Goal: Information Seeking & Learning: Find specific fact

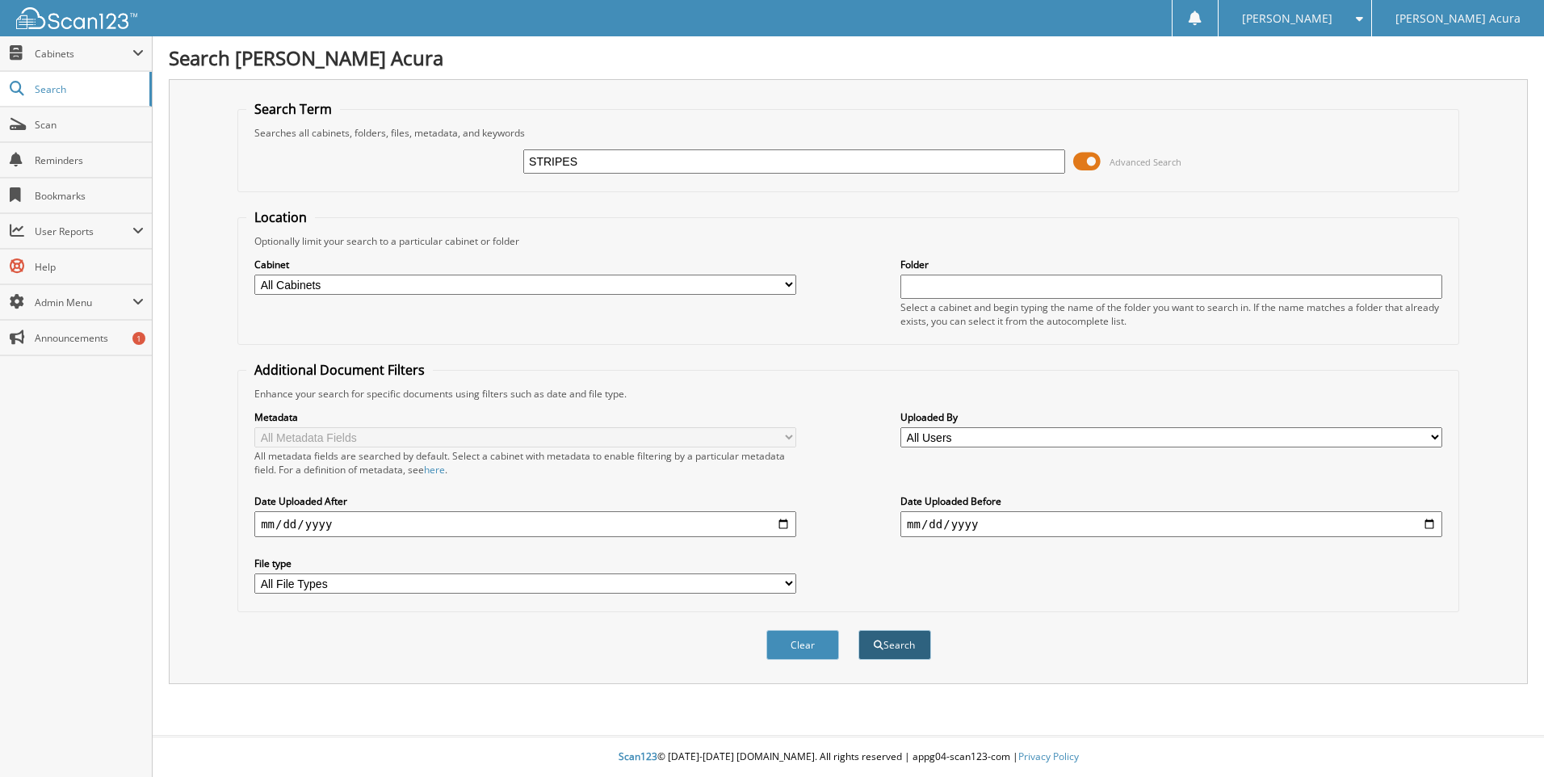
type input "STRIPES"
click at [891, 641] on button "Search" at bounding box center [895, 645] width 73 height 30
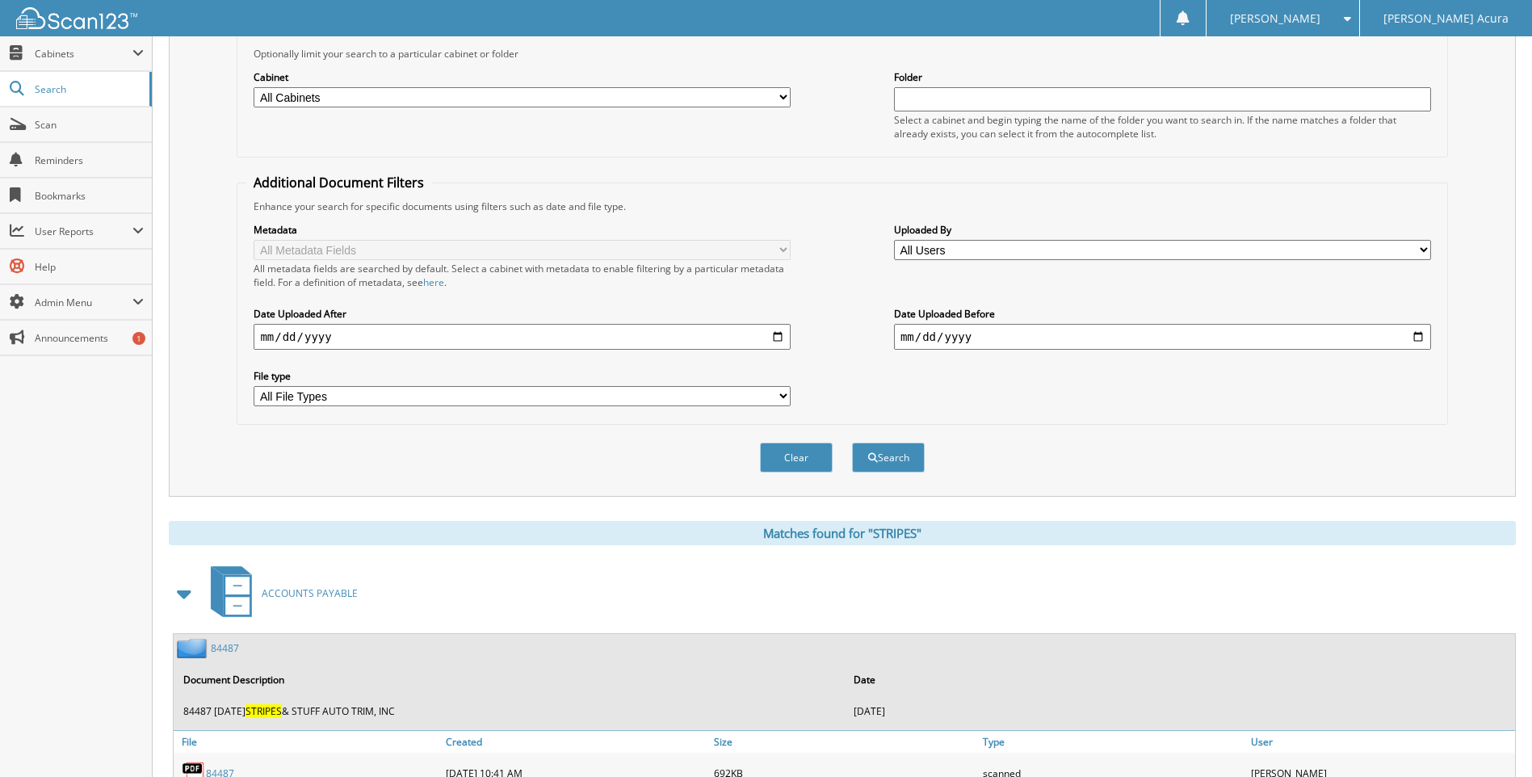
scroll to position [162, 0]
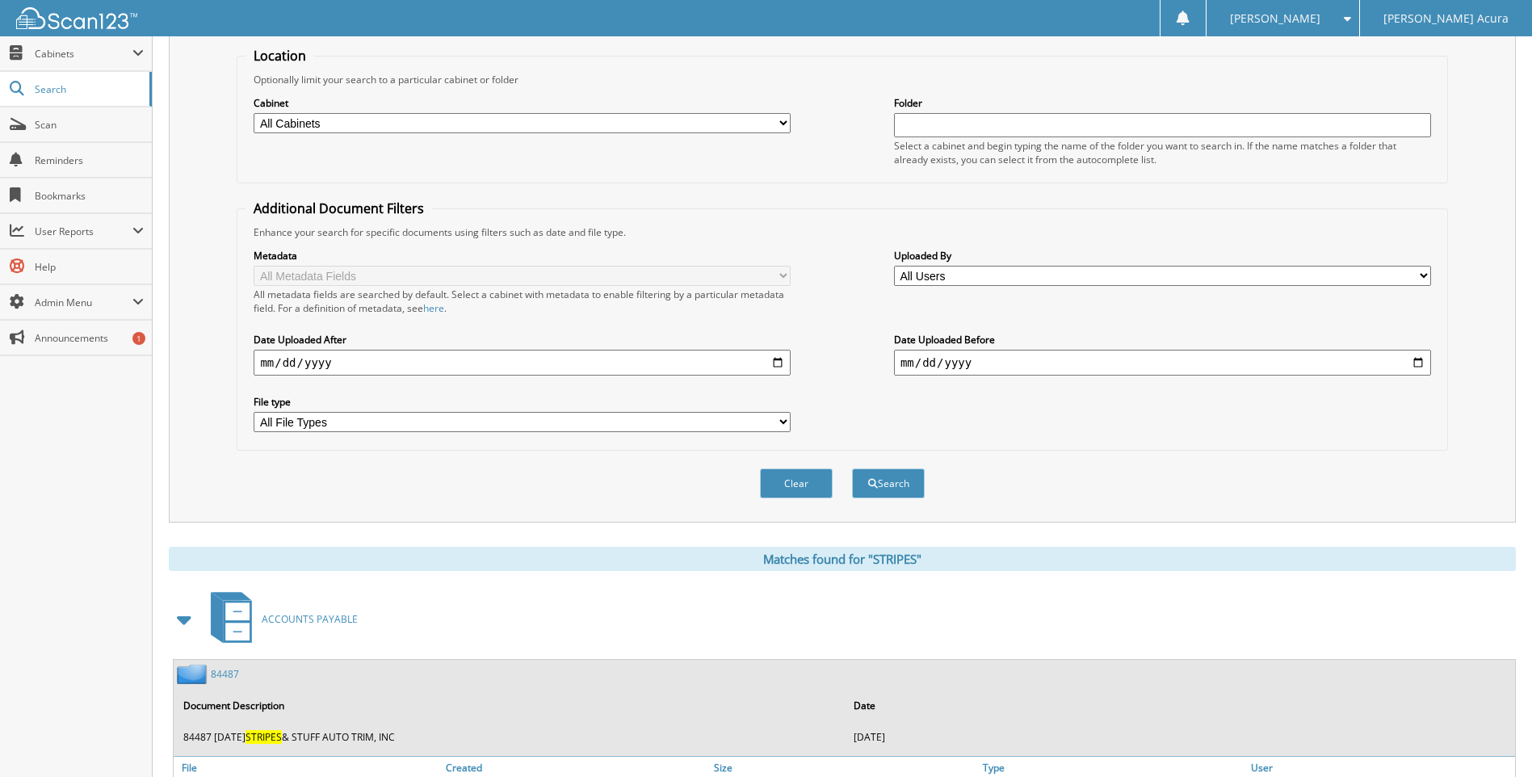
drag, startPoint x: 267, startPoint y: 379, endPoint x: 255, endPoint y: 382, distance: 12.5
click at [255, 382] on div "Metadata All Metadata Fields All metadata fields are searched by default. Selec…" at bounding box center [842, 340] width 1193 height 203
type input "[PHONE_NUMBER]"
click at [852, 468] on button "Search" at bounding box center [888, 483] width 73 height 30
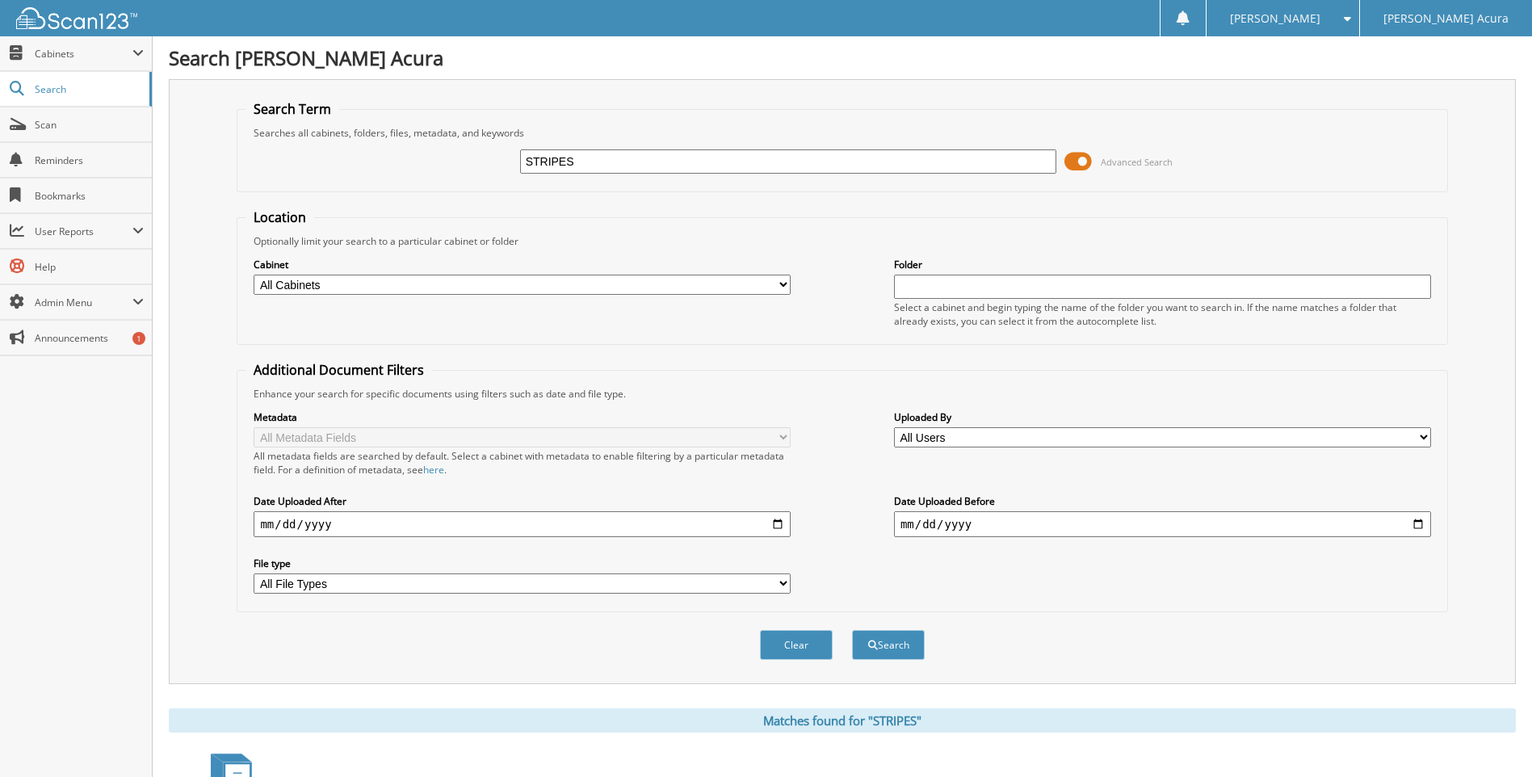
click at [347, 518] on input "[PHONE_NUMBER]" at bounding box center [522, 524] width 537 height 26
click at [346, 518] on input "[PHONE_NUMBER]" at bounding box center [522, 524] width 537 height 26
click at [331, 527] on input "[PHONE_NUMBER]" at bounding box center [522, 524] width 537 height 26
type input "[DATE]"
click at [892, 641] on button "Search" at bounding box center [888, 645] width 73 height 30
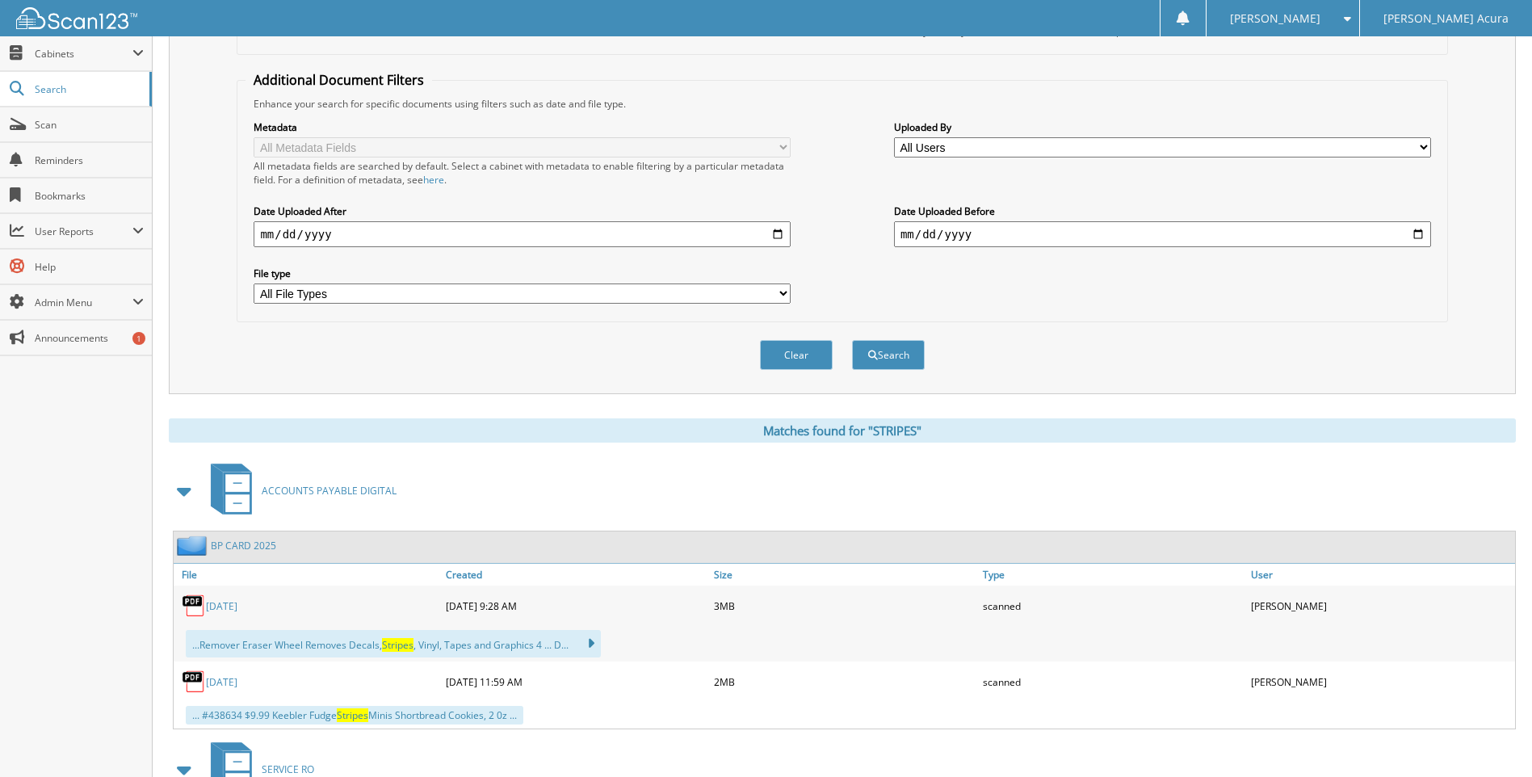
scroll to position [323, 0]
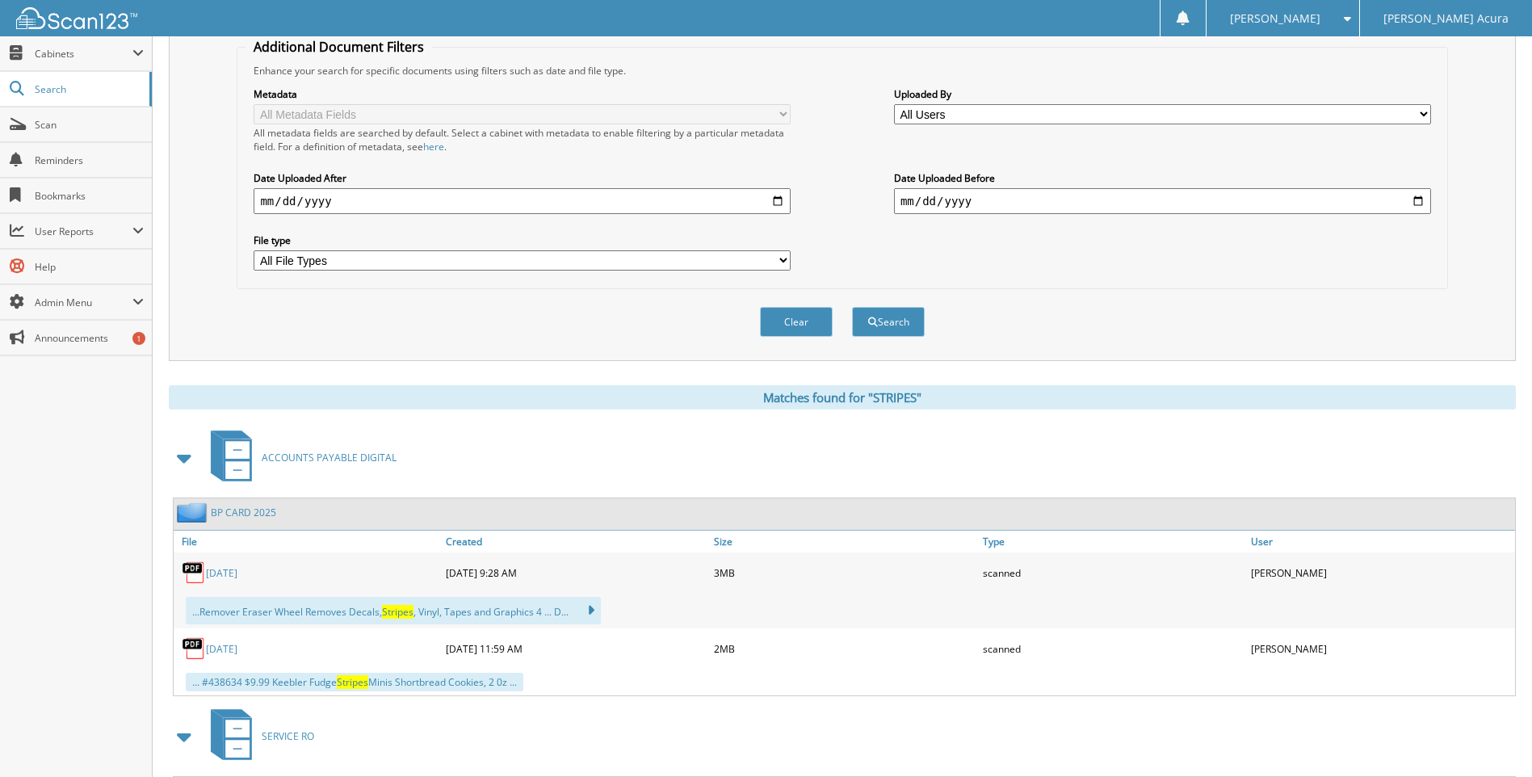
click at [237, 573] on link "[DATE]" at bounding box center [221, 573] width 31 height 14
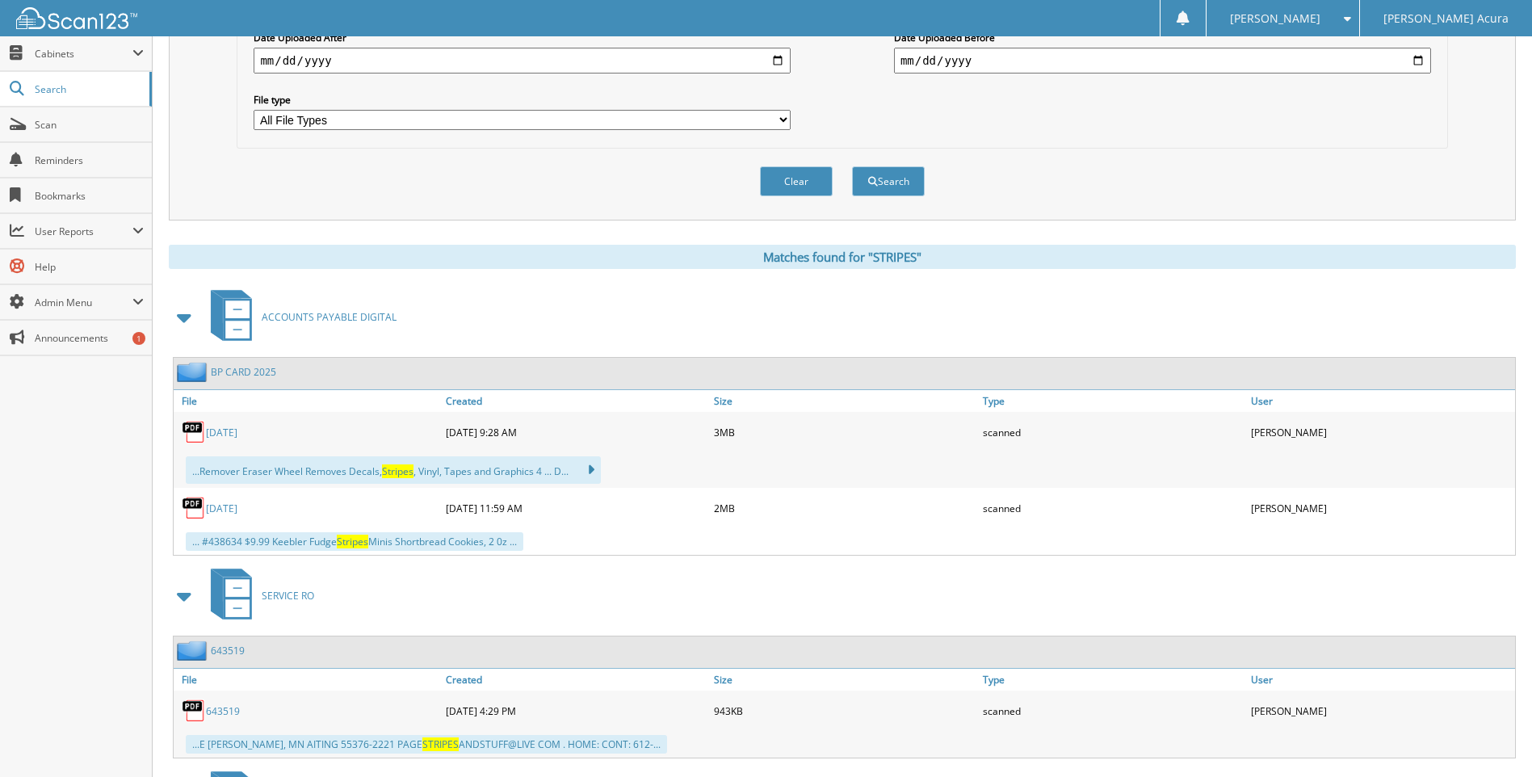
scroll to position [727, 0]
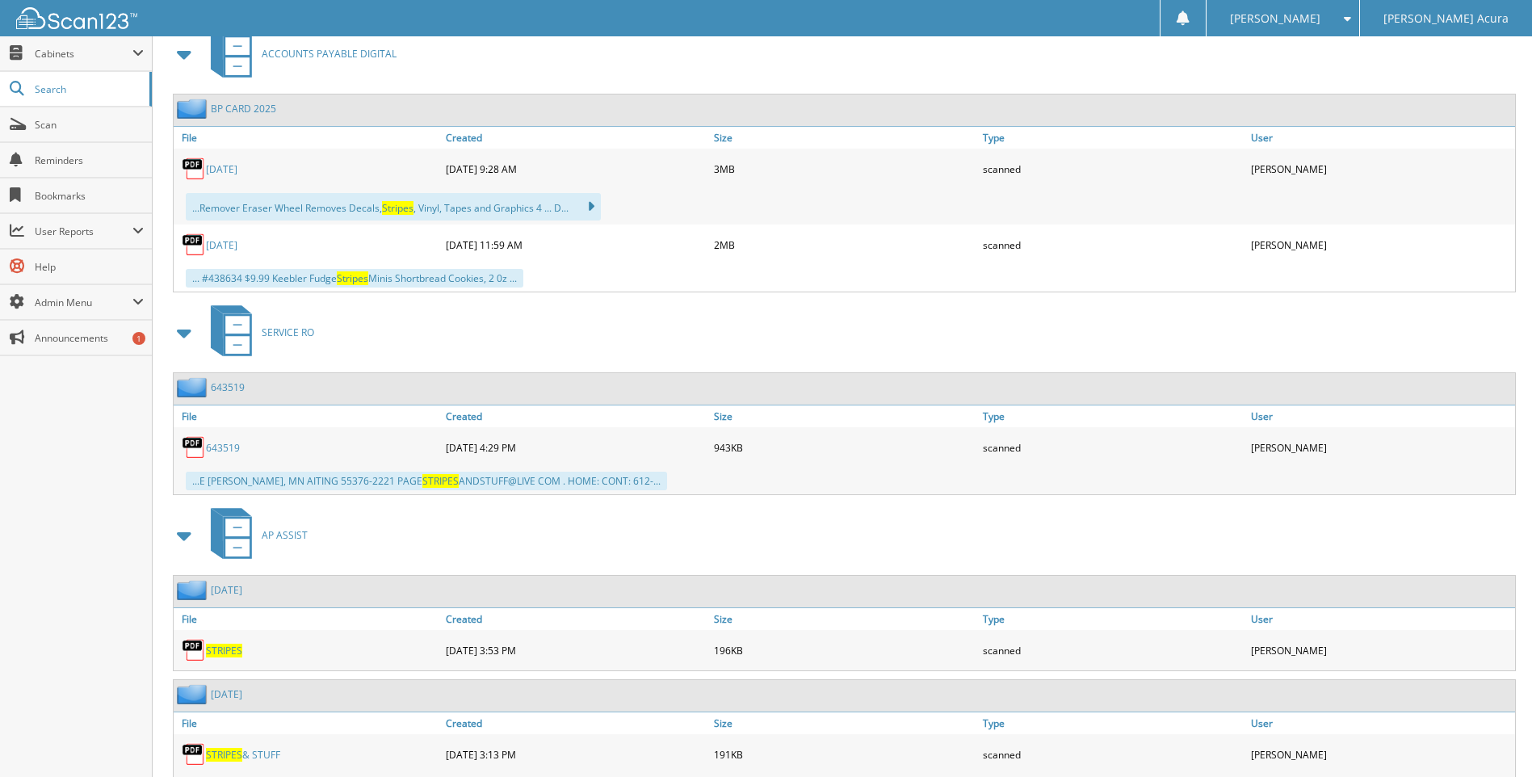
click at [220, 448] on link "643519" at bounding box center [223, 448] width 34 height 14
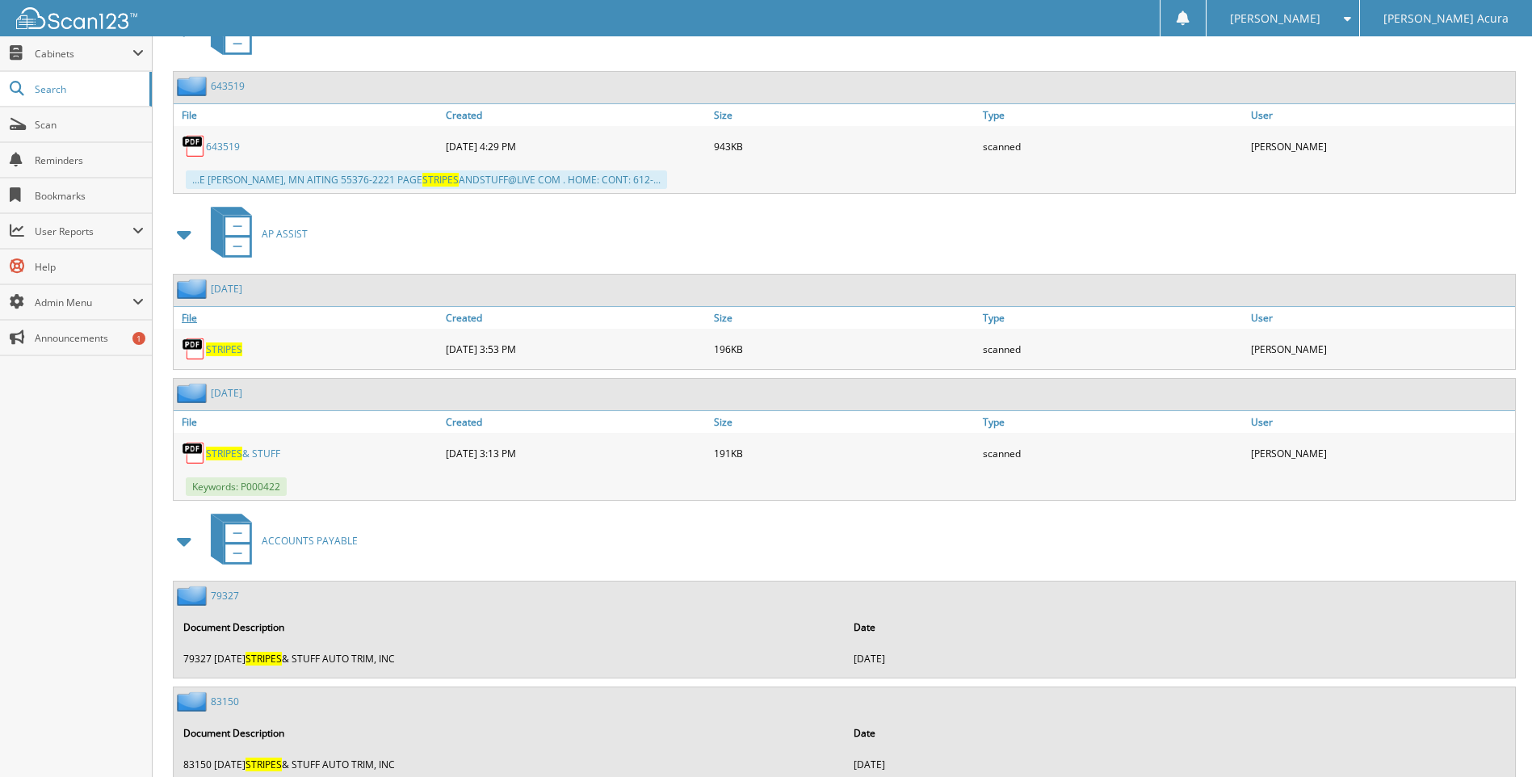
scroll to position [1211, 0]
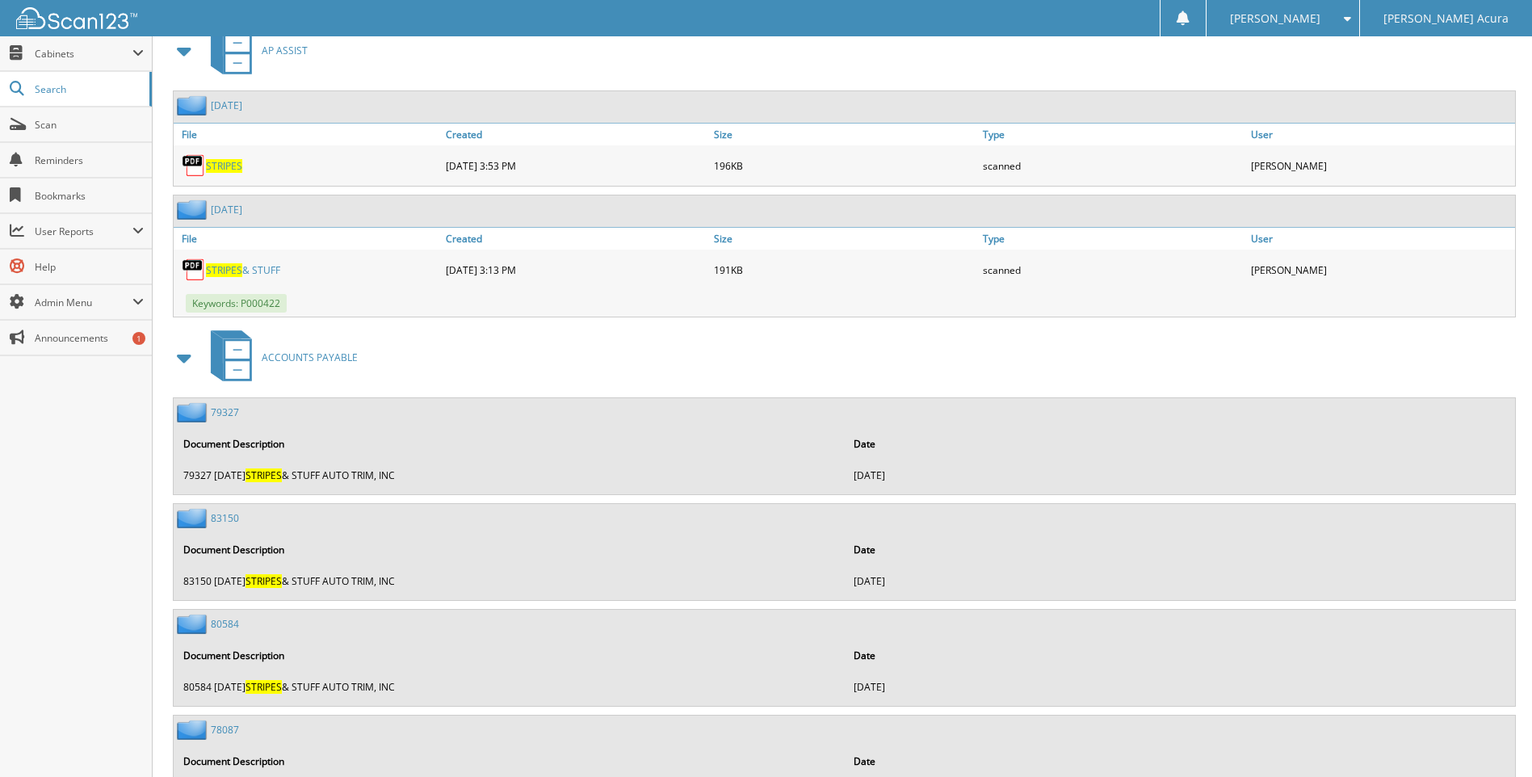
click at [254, 271] on link "STRIPES & STUFF" at bounding box center [243, 270] width 74 height 14
click at [232, 269] on span "STRIPES" at bounding box center [224, 270] width 36 height 14
click at [270, 272] on link "STRIPES & STUFF" at bounding box center [243, 270] width 74 height 14
click at [330, 255] on div "STRIPES & STUFF" at bounding box center [308, 270] width 268 height 32
click at [199, 276] on img at bounding box center [194, 270] width 24 height 24
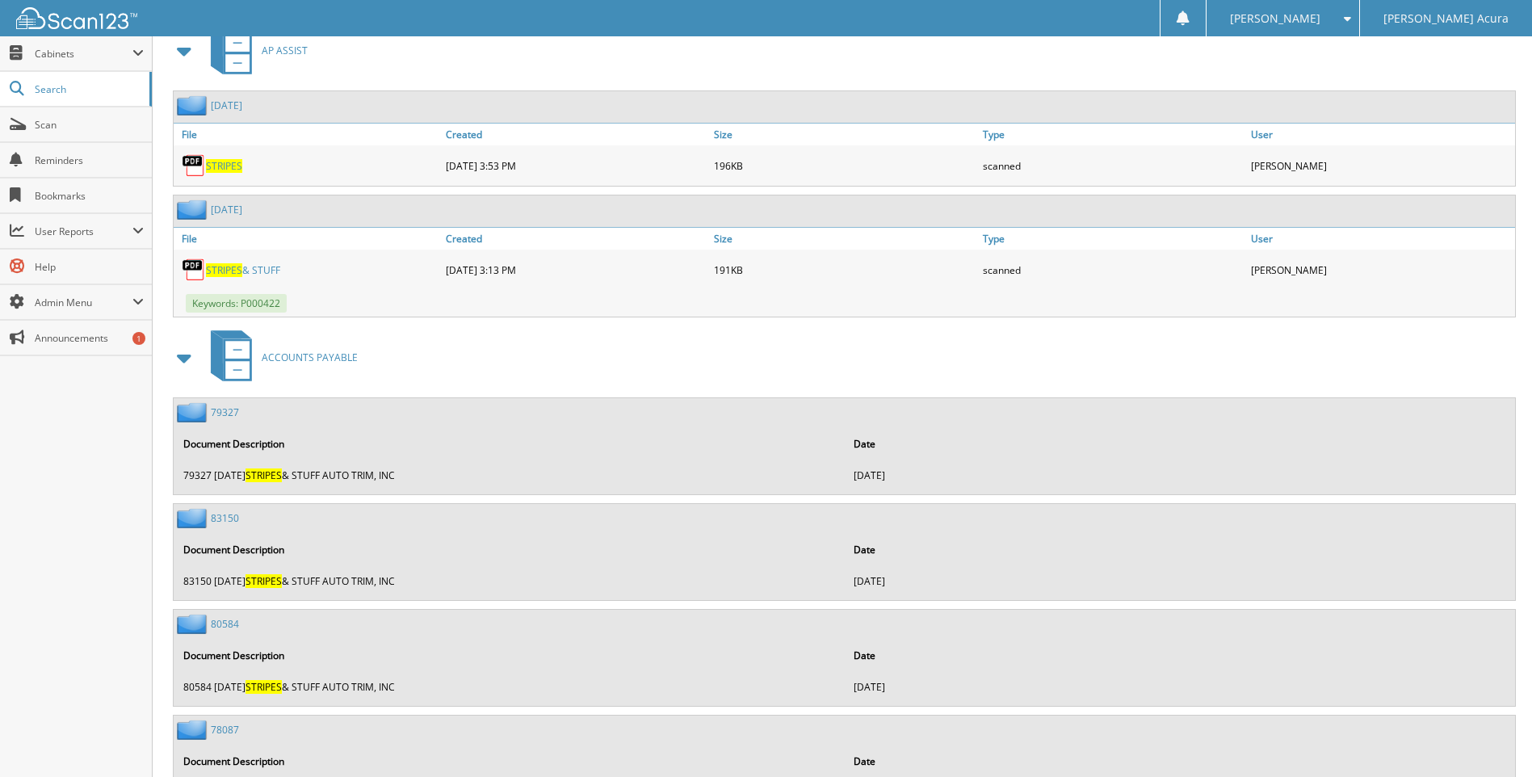
click at [237, 268] on span "STRIPES" at bounding box center [224, 270] width 36 height 14
click at [266, 270] on link "STRIPES & STUFF" at bounding box center [243, 270] width 74 height 14
